Goal: Information Seeking & Learning: Compare options

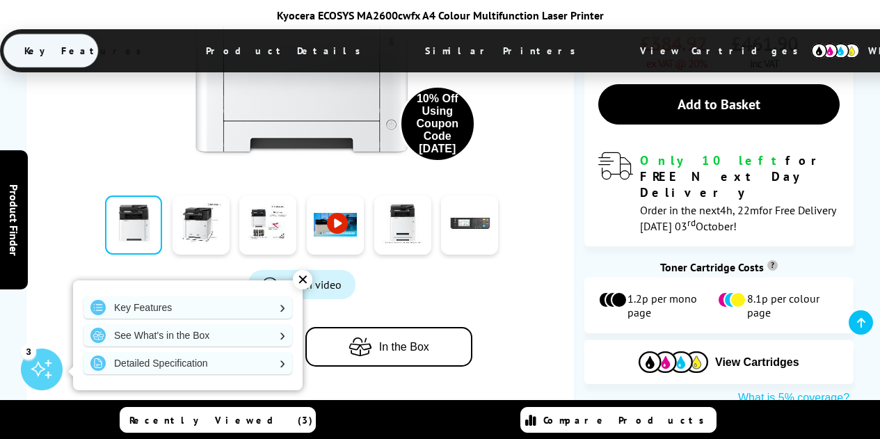
scroll to position [765, 0]
click at [295, 275] on div "✕" at bounding box center [302, 279] width 19 height 19
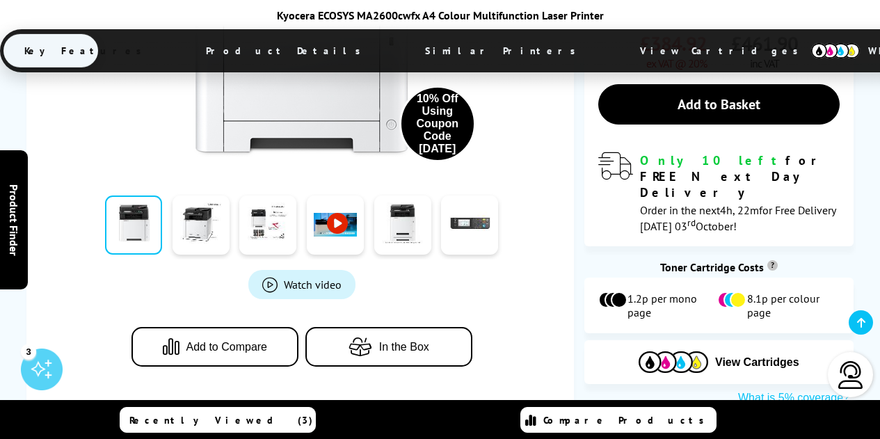
click at [195, 327] on button "Add to Compare" at bounding box center [214, 347] width 167 height 40
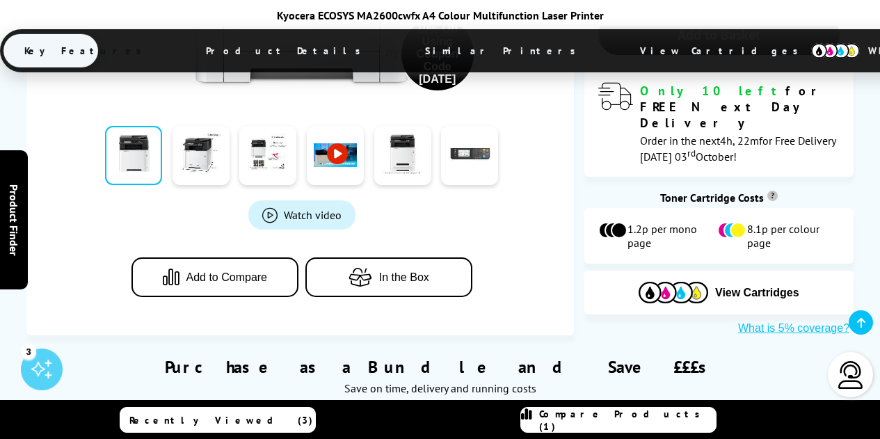
click at [586, 422] on span "Compare Products (1)" at bounding box center [627, 420] width 177 height 25
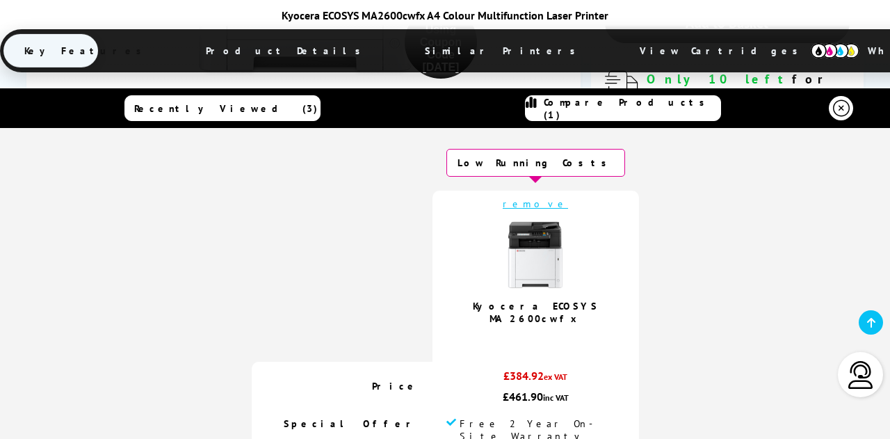
scroll to position [0, 0]
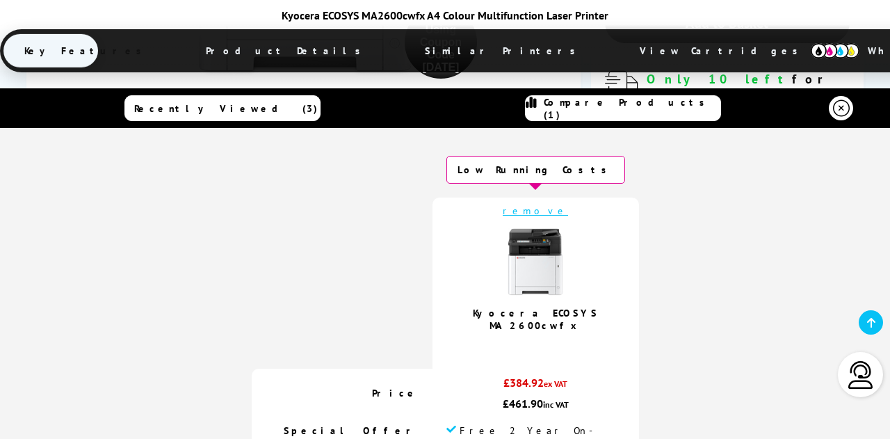
drag, startPoint x: 835, startPoint y: 114, endPoint x: 826, endPoint y: 108, distance: 10.4
click at [835, 114] on icon at bounding box center [841, 108] width 17 height 17
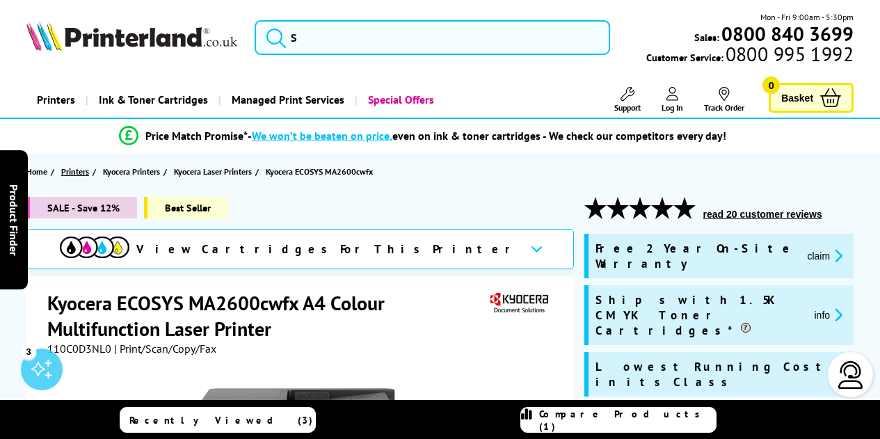
click at [69, 170] on span "Printers" at bounding box center [75, 171] width 28 height 15
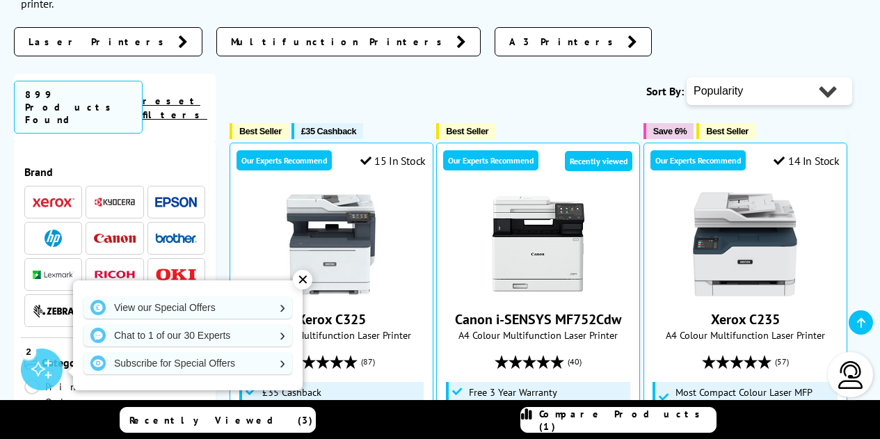
scroll to position [278, 0]
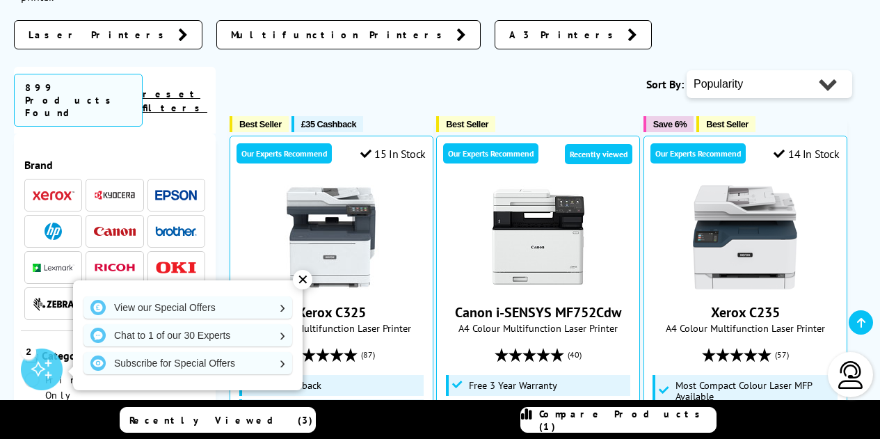
click at [231, 33] on span "Multifunction Printers" at bounding box center [340, 35] width 218 height 14
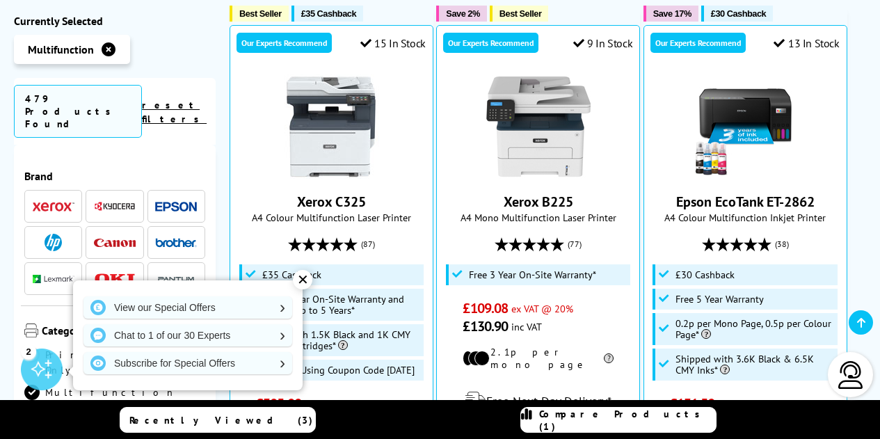
scroll to position [487, 0]
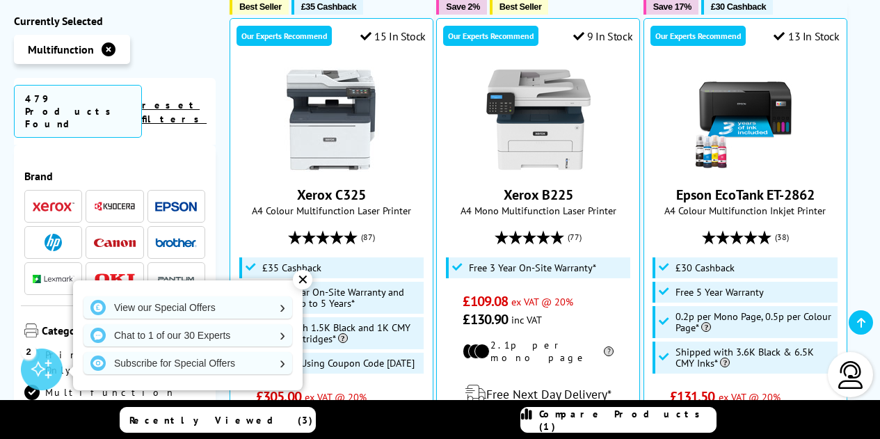
click at [307, 283] on div "✕" at bounding box center [302, 279] width 19 height 19
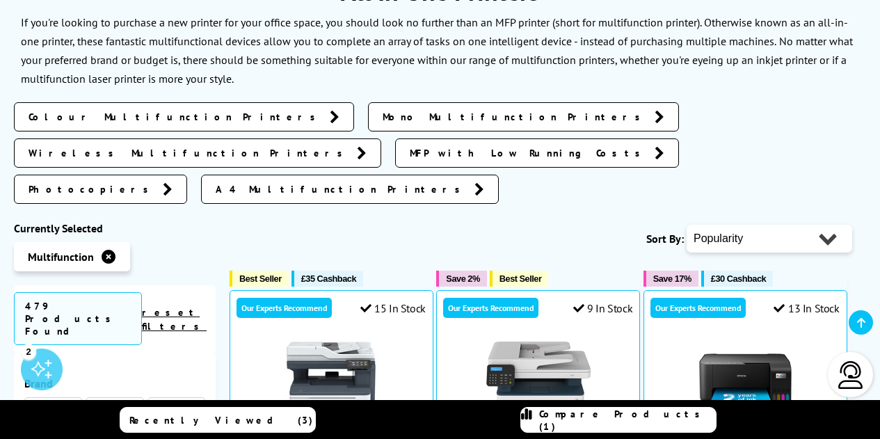
scroll to position [209, 0]
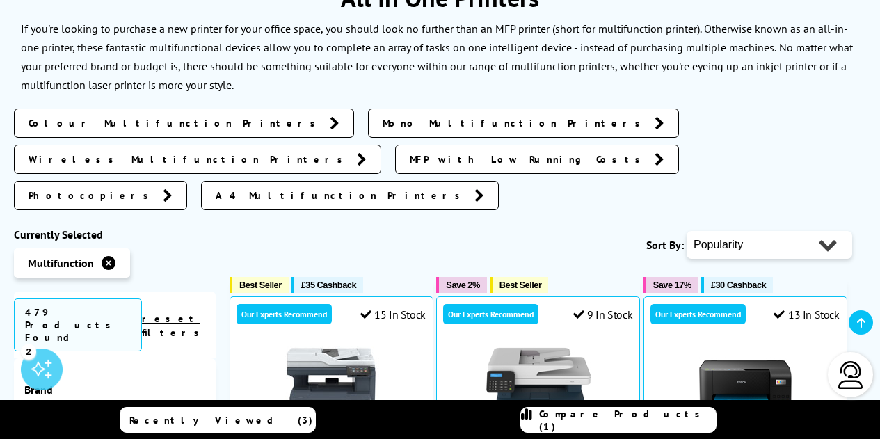
click at [100, 115] on link "Colour Multifunction Printers" at bounding box center [184, 123] width 340 height 29
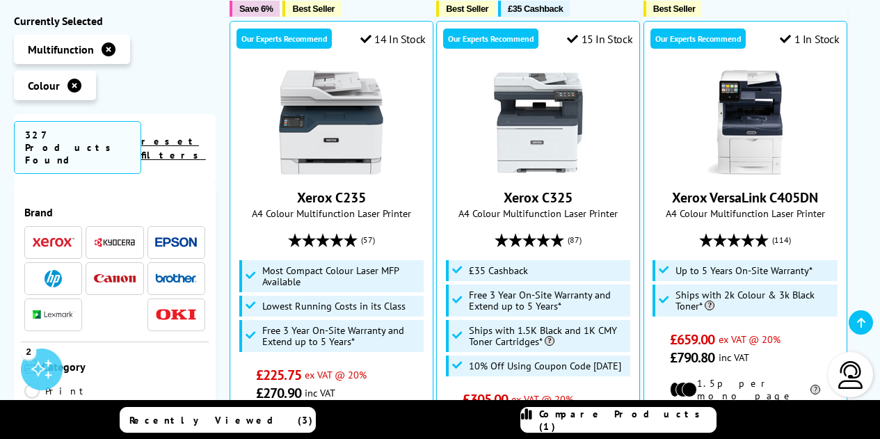
scroll to position [348, 0]
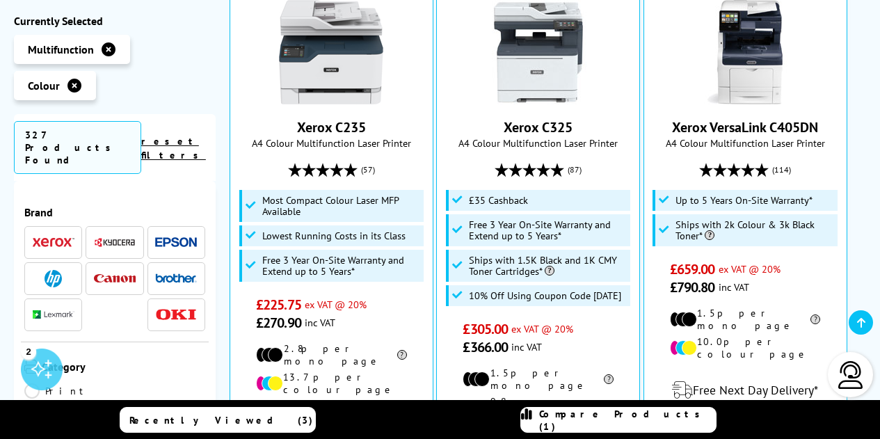
click at [111, 274] on img at bounding box center [115, 278] width 42 height 9
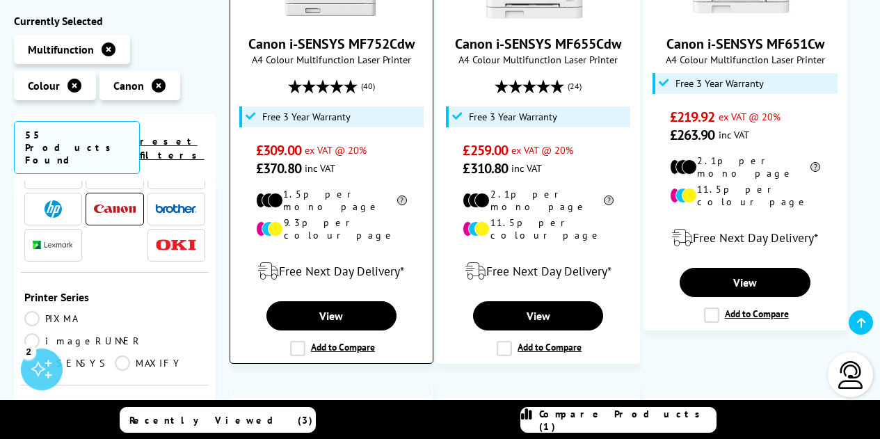
scroll to position [487, 0]
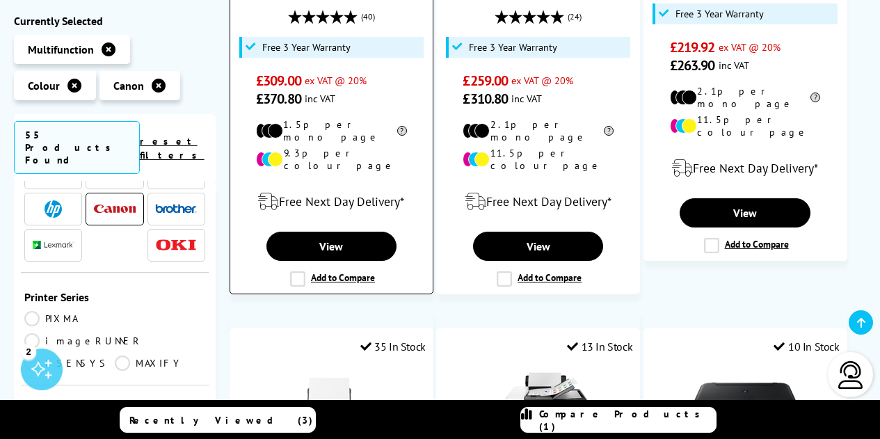
click at [300, 271] on label "Add to Compare" at bounding box center [332, 278] width 85 height 15
click at [0, 0] on input "Add to Compare" at bounding box center [0, 0] width 0 height 0
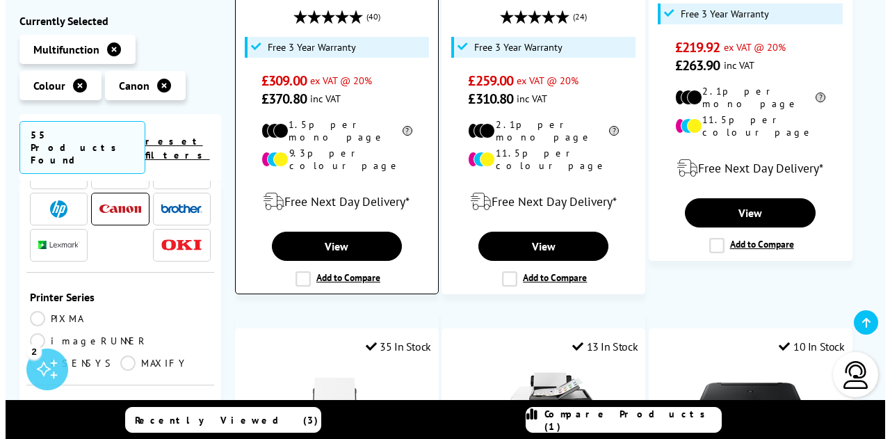
scroll to position [488, 0]
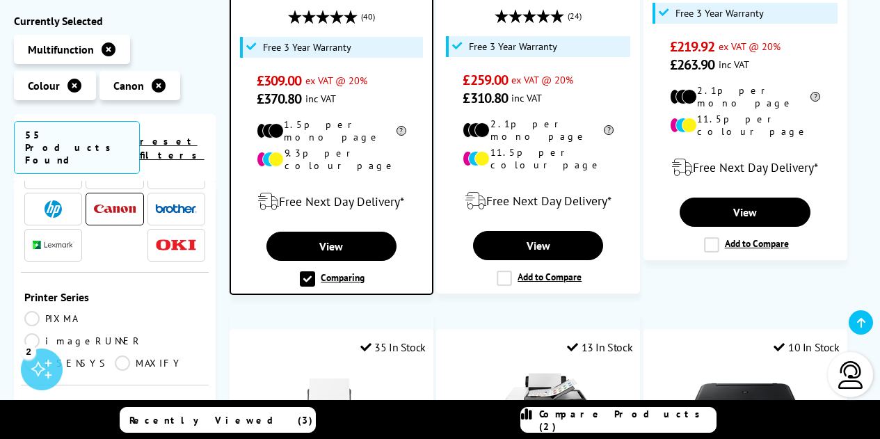
click at [603, 419] on span "Compare Products (2)" at bounding box center [627, 420] width 177 height 25
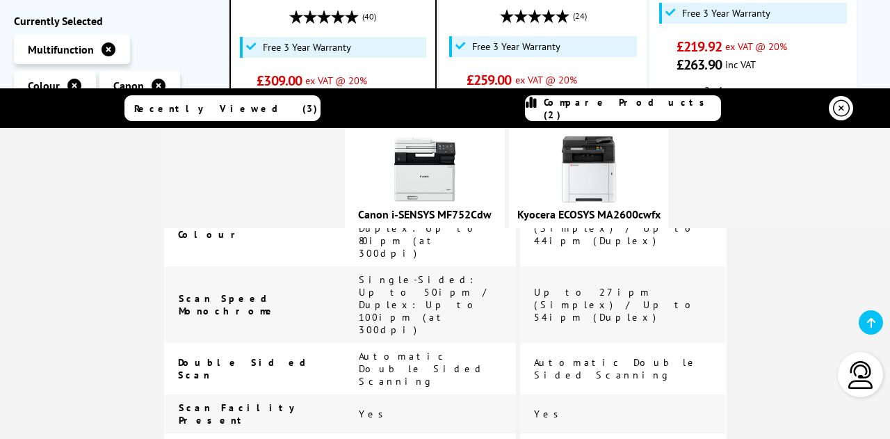
scroll to position [1252, 0]
click at [460, 173] on img at bounding box center [425, 170] width 70 height 70
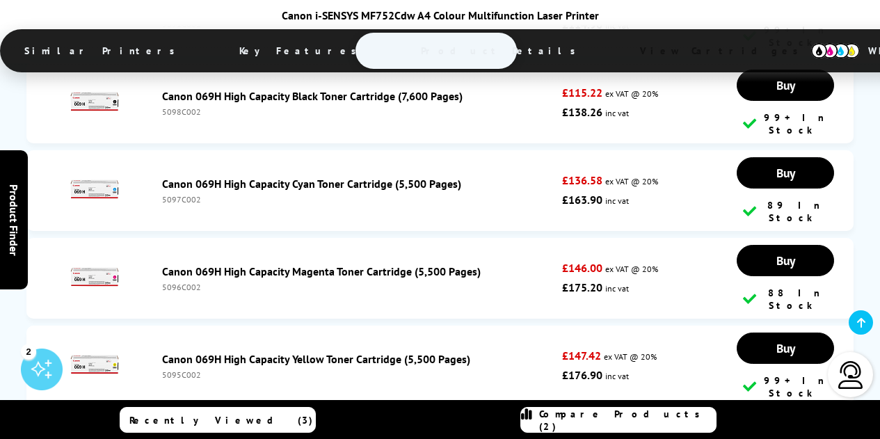
scroll to position [5147, 0]
